Goal: Navigation & Orientation: Find specific page/section

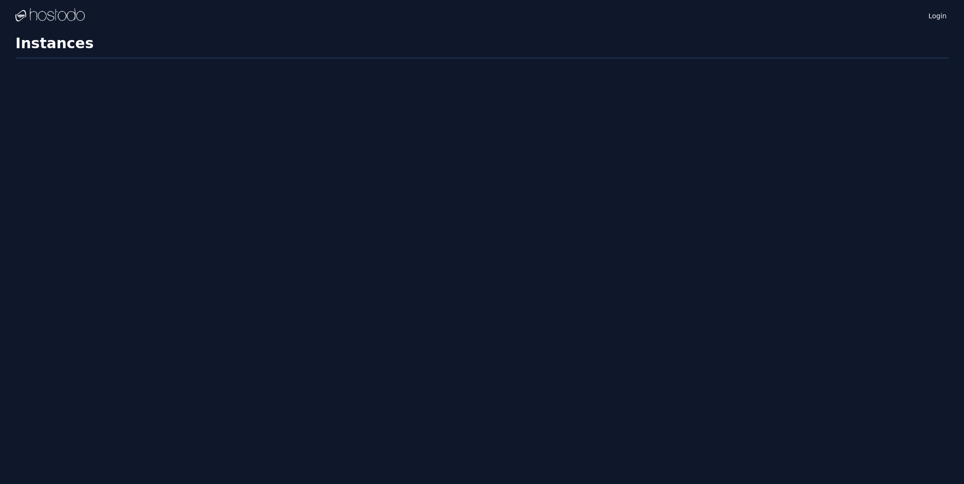
click at [399, 297] on div "Login Instances SSH Keys Billing Helpdesk Sign out Settings Instances" at bounding box center [482, 242] width 964 height 484
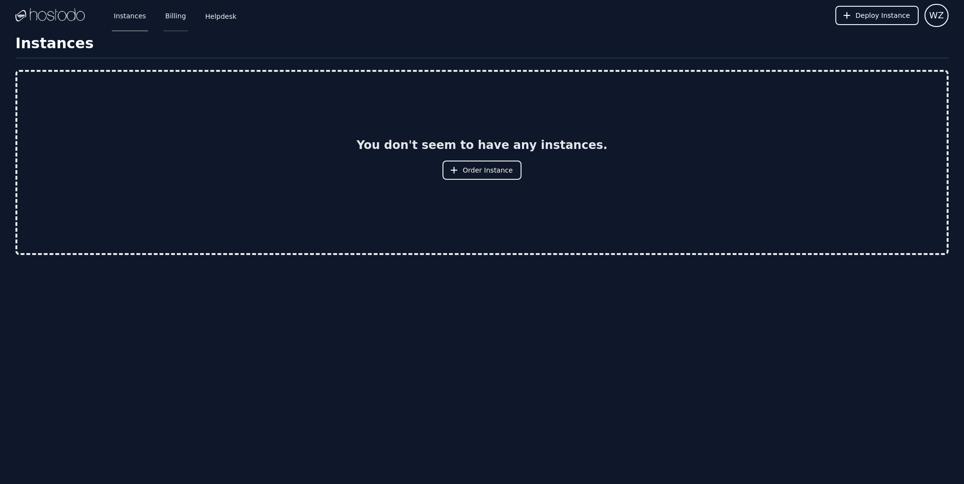
click at [175, 22] on link "Billing" at bounding box center [175, 16] width 25 height 32
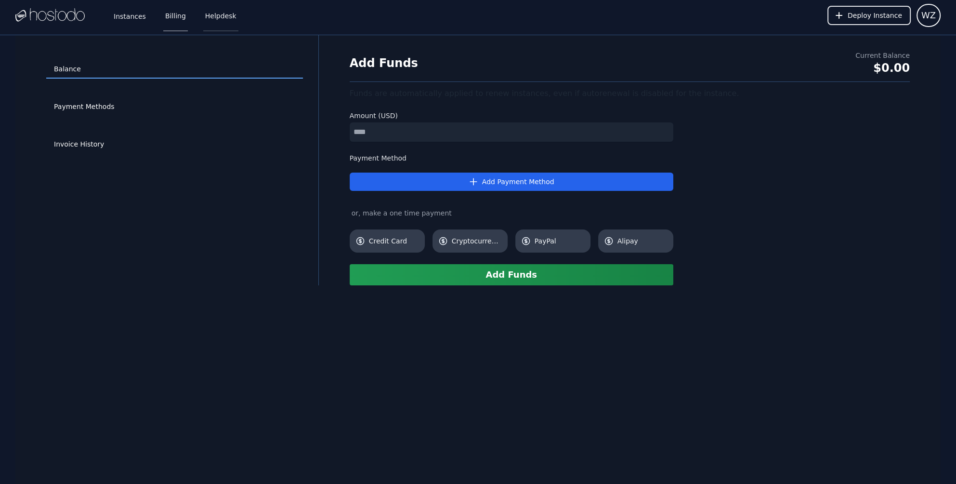
click at [217, 14] on link "Helpdesk" at bounding box center [220, 16] width 35 height 32
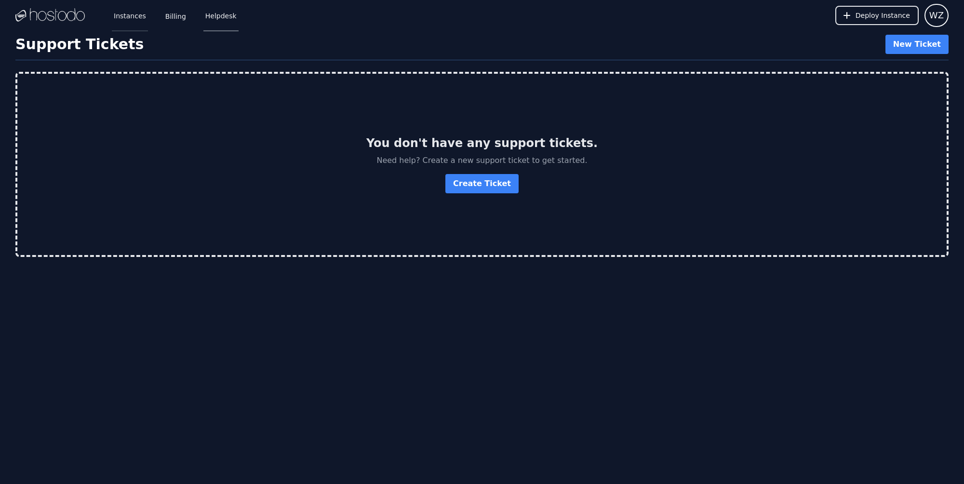
click at [137, 23] on link "Instances" at bounding box center [130, 16] width 36 height 32
